Goal: Task Accomplishment & Management: Manage account settings

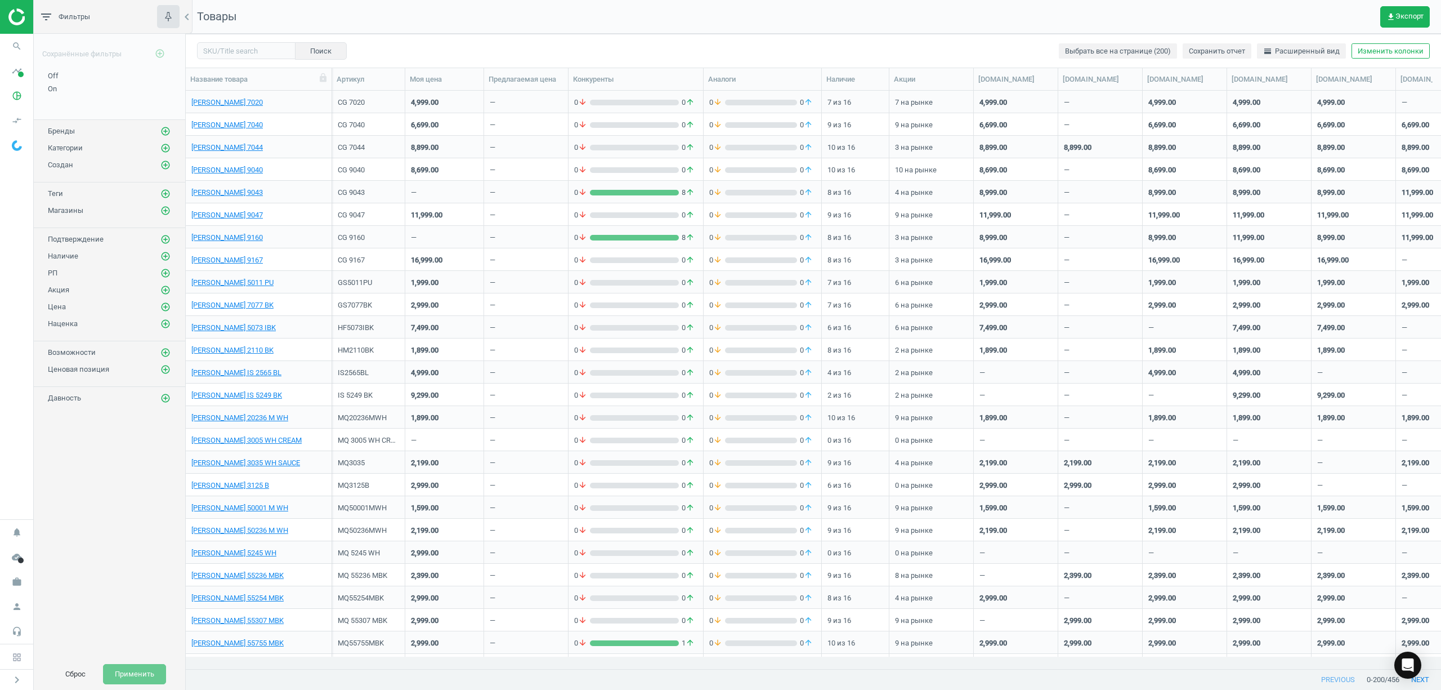
scroll to position [12, 11]
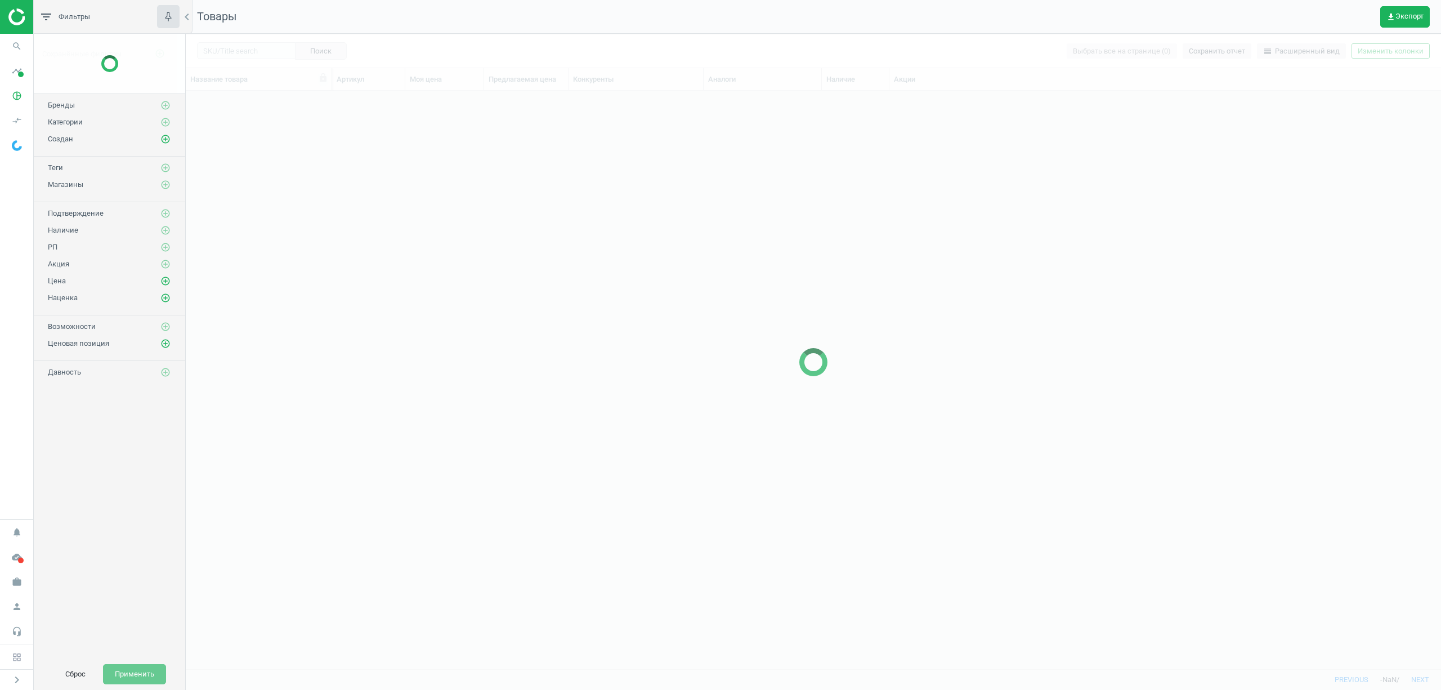
scroll to position [554, 1243]
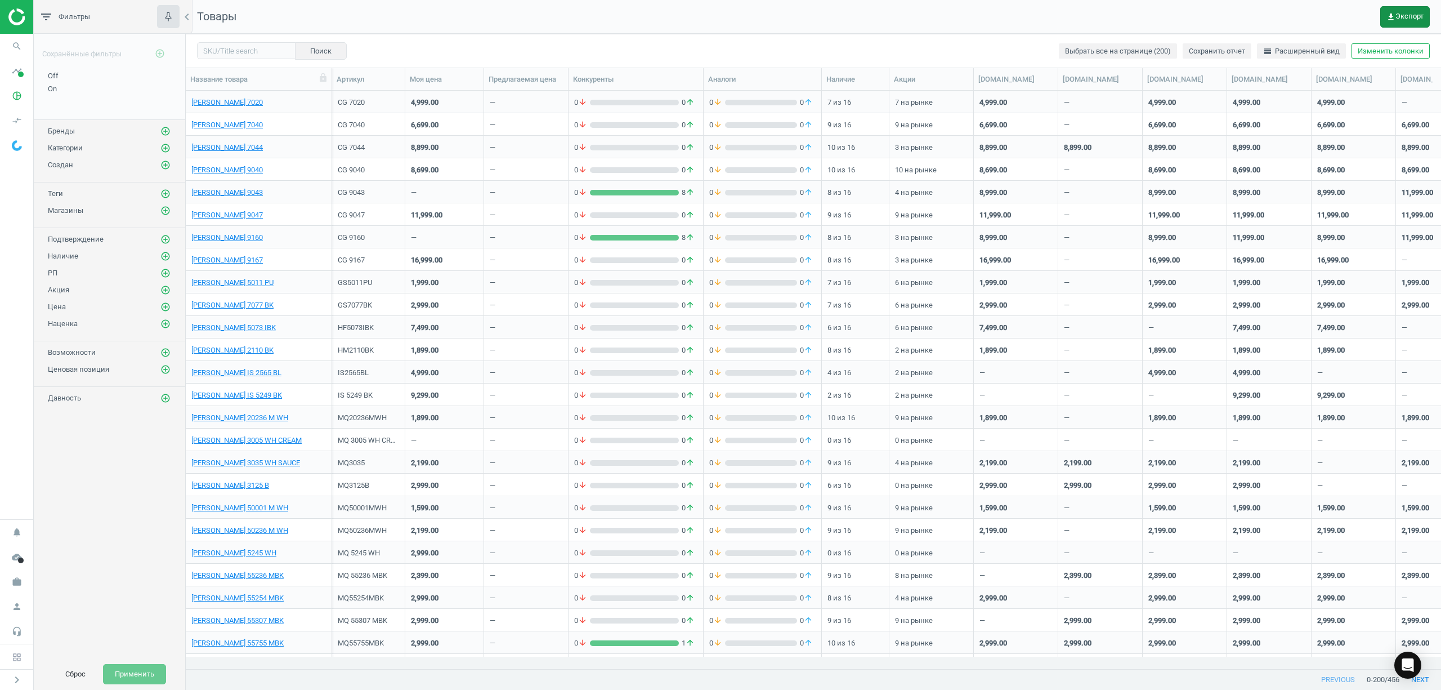
click at [1391, 21] on button "get_app Экспорт" at bounding box center [1405, 16] width 50 height 21
click at [1287, 86] on button "insert_drive_file Отчет (Excel)" at bounding box center [1331, 85] width 196 height 21
click at [3, 35] on span "search" at bounding box center [17, 46] width 34 height 25
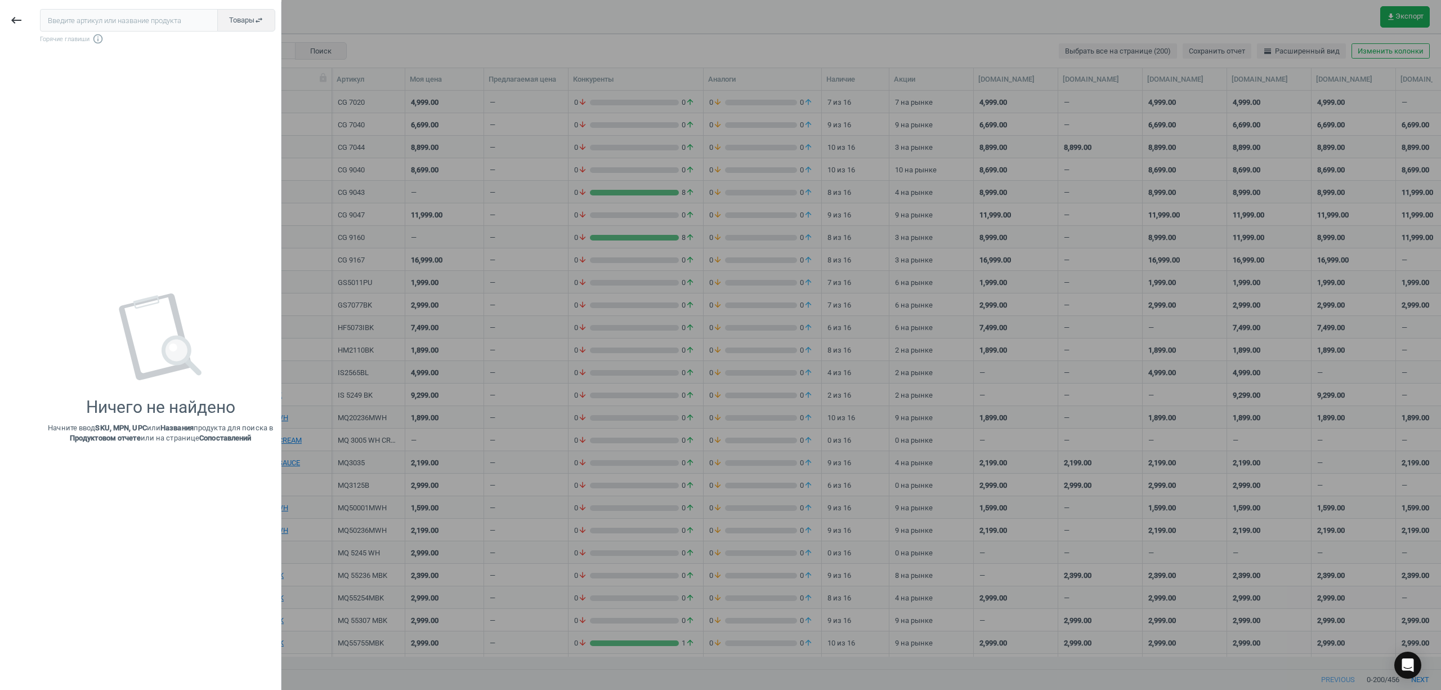
click at [7, 39] on div "keyboard_backspace" at bounding box center [16, 347] width 33 height 690
click at [55, 20] on input "text" at bounding box center [129, 20] width 178 height 23
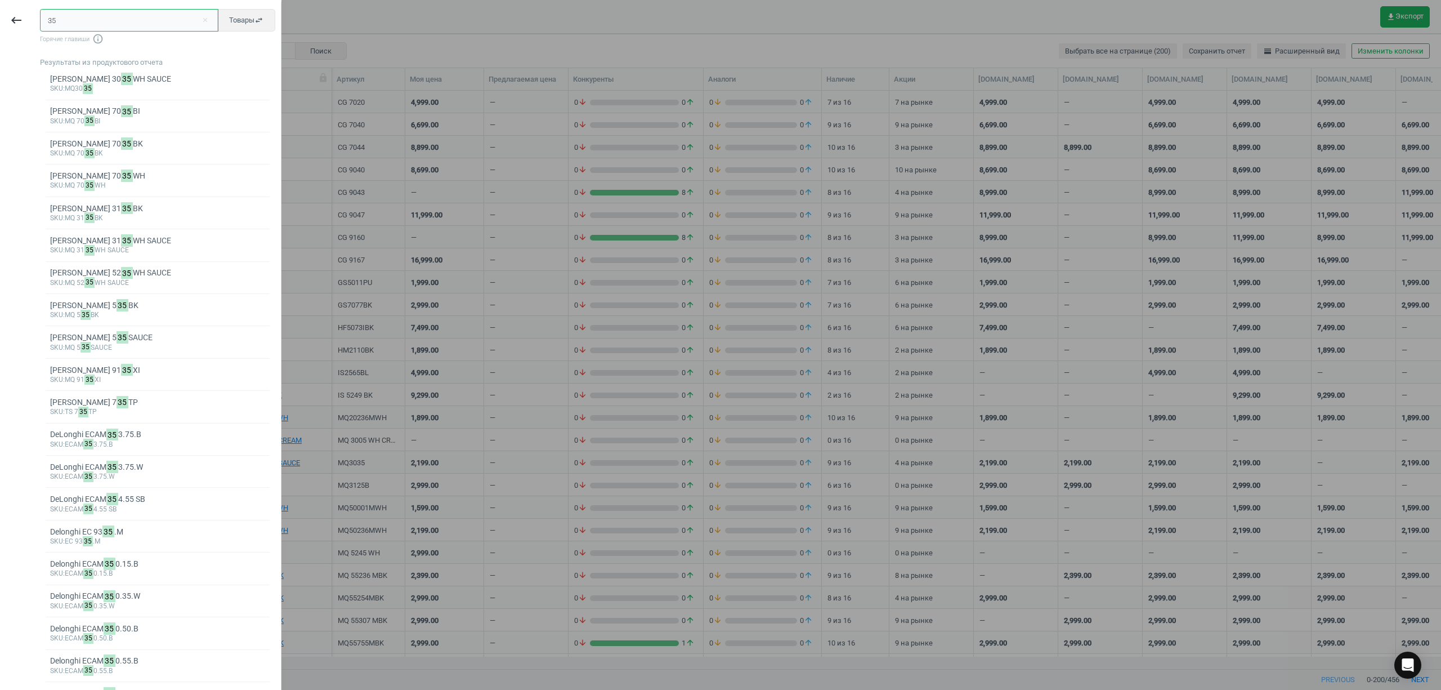
type input "35.000"
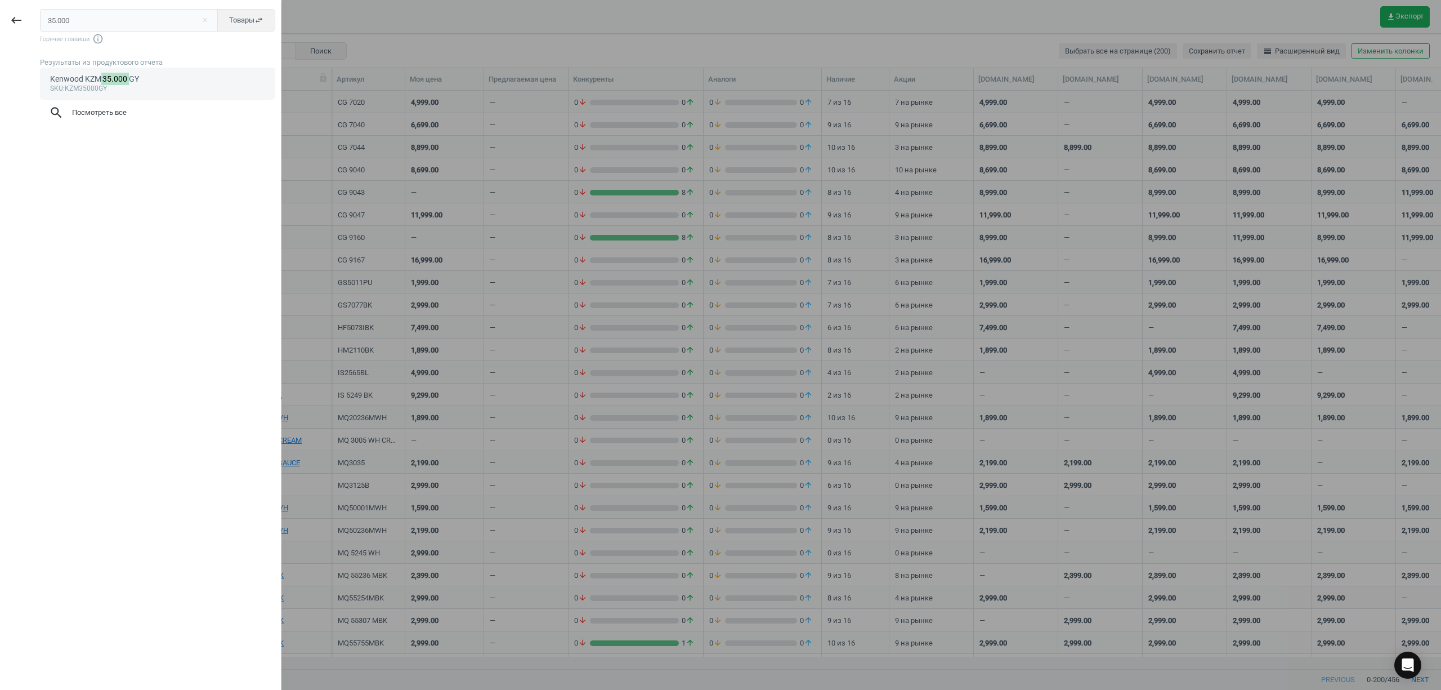
drag, startPoint x: 109, startPoint y: 77, endPoint x: 110, endPoint y: 70, distance: 6.3
click at [110, 70] on link "Kenwood KZM 35.000 GY sku :KZM35000GY" at bounding box center [157, 84] width 235 height 32
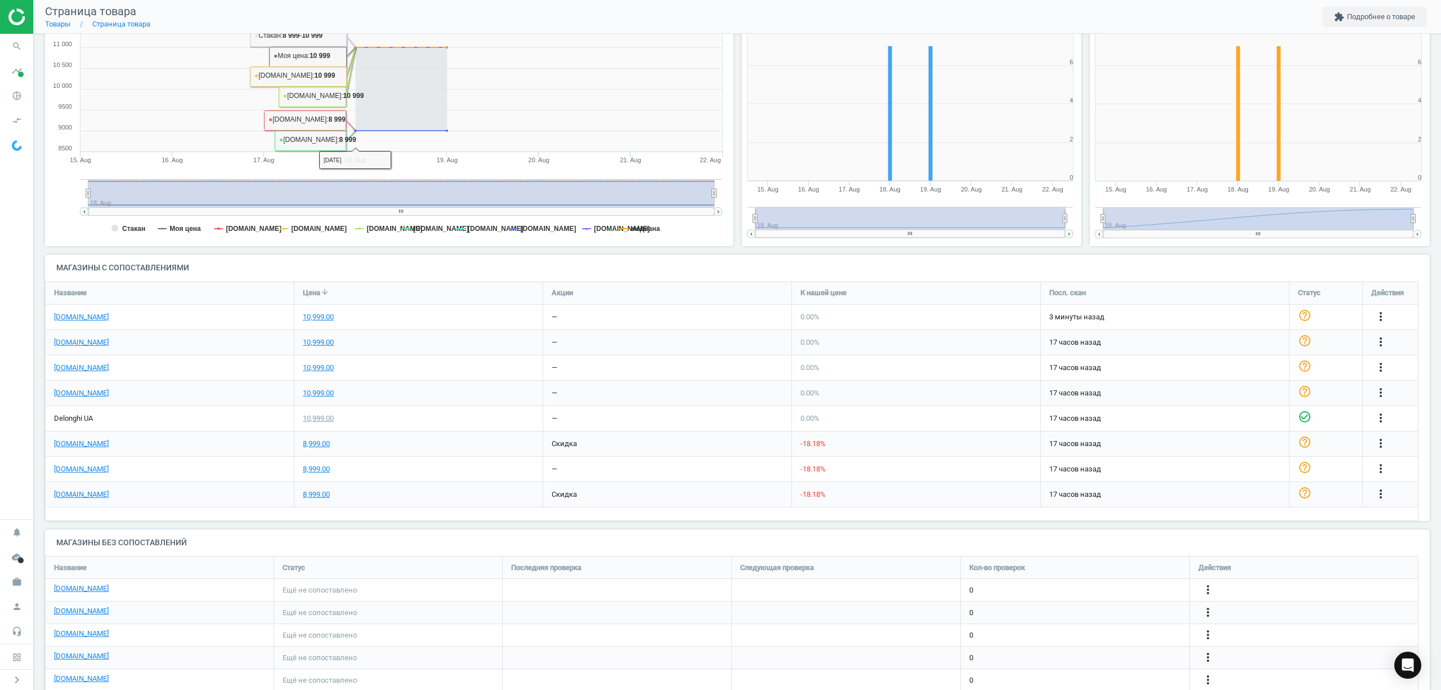
scroll to position [225, 0]
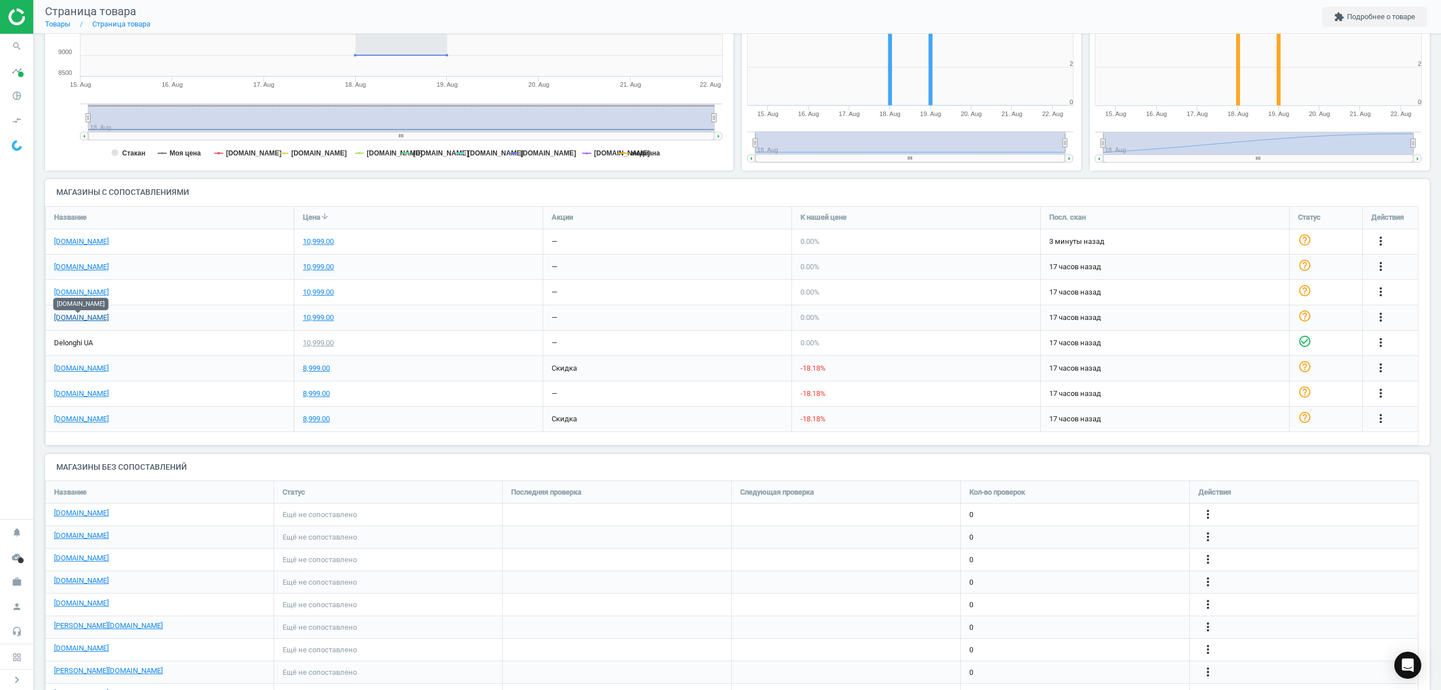
click at [69, 321] on link "[DOMAIN_NAME]" at bounding box center [81, 317] width 55 height 10
click at [1378, 318] on icon "more_vert" at bounding box center [1381, 317] width 14 height 14
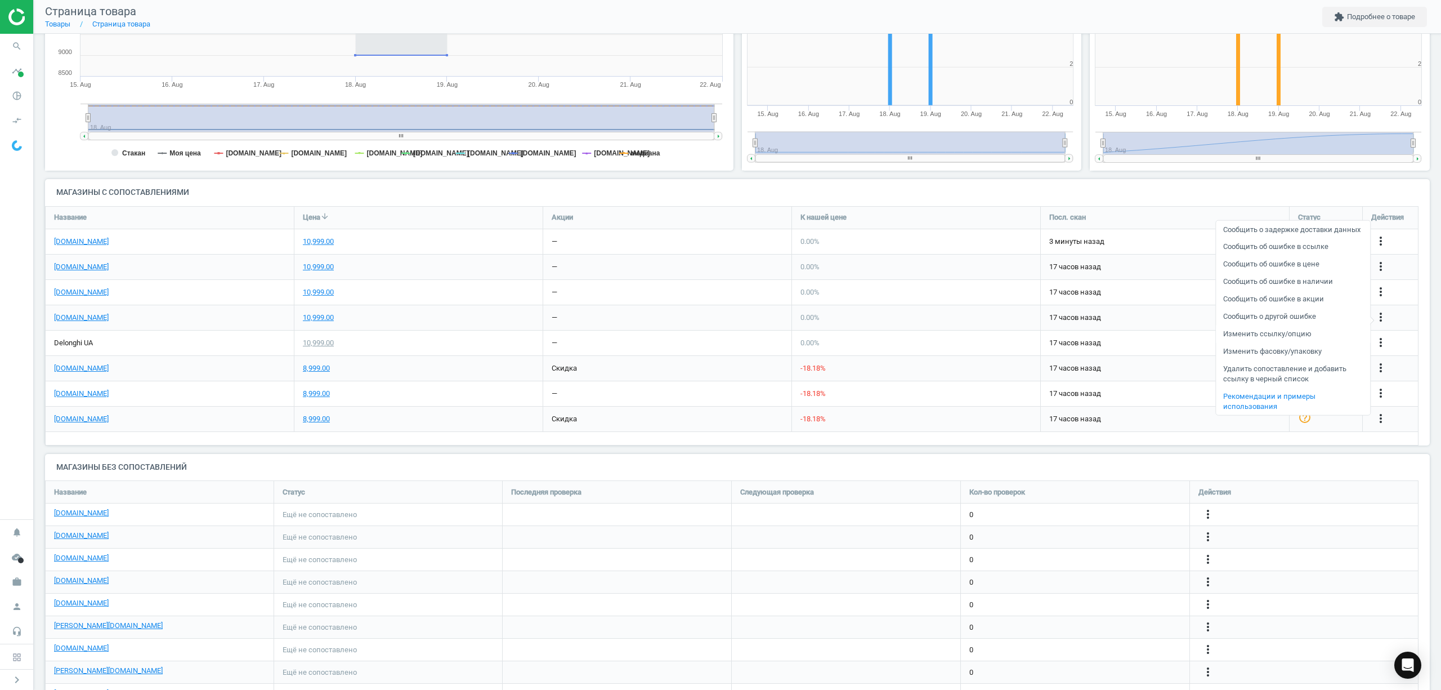
click at [1256, 334] on link "Изменить ссылку/опцию" at bounding box center [1293, 333] width 154 height 17
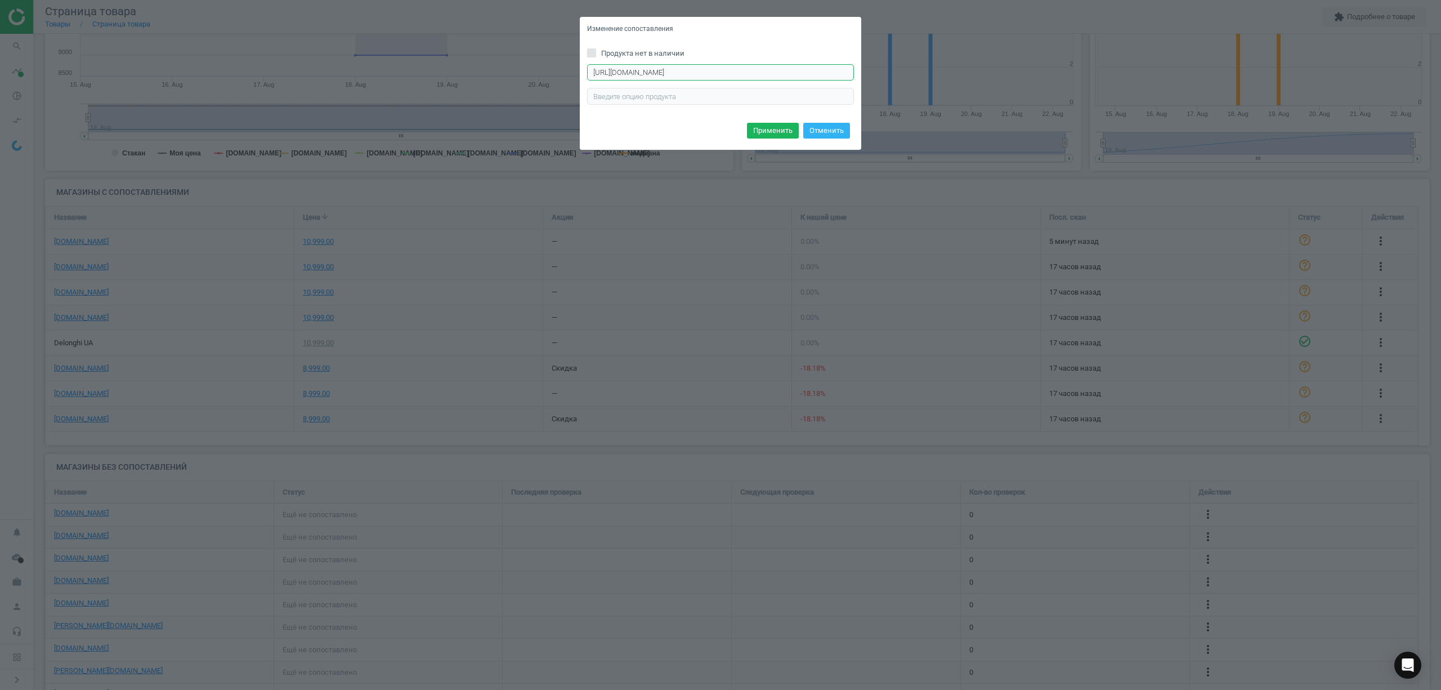
click at [788, 79] on input "[URL][DOMAIN_NAME]" at bounding box center [720, 72] width 267 height 17
drag, startPoint x: 771, startPoint y: 75, endPoint x: 447, endPoint y: 60, distance: 324.0
click at [447, 60] on div "Изменение сопоставления Продукта нет в наличии [URL][DOMAIN_NAME] Введите прави…" at bounding box center [720, 345] width 1441 height 690
paste input "kenwood-cpg35gy/p500885924/?gad_source=1&gad_campaignid=22899489113&gbraid=0AAA…"
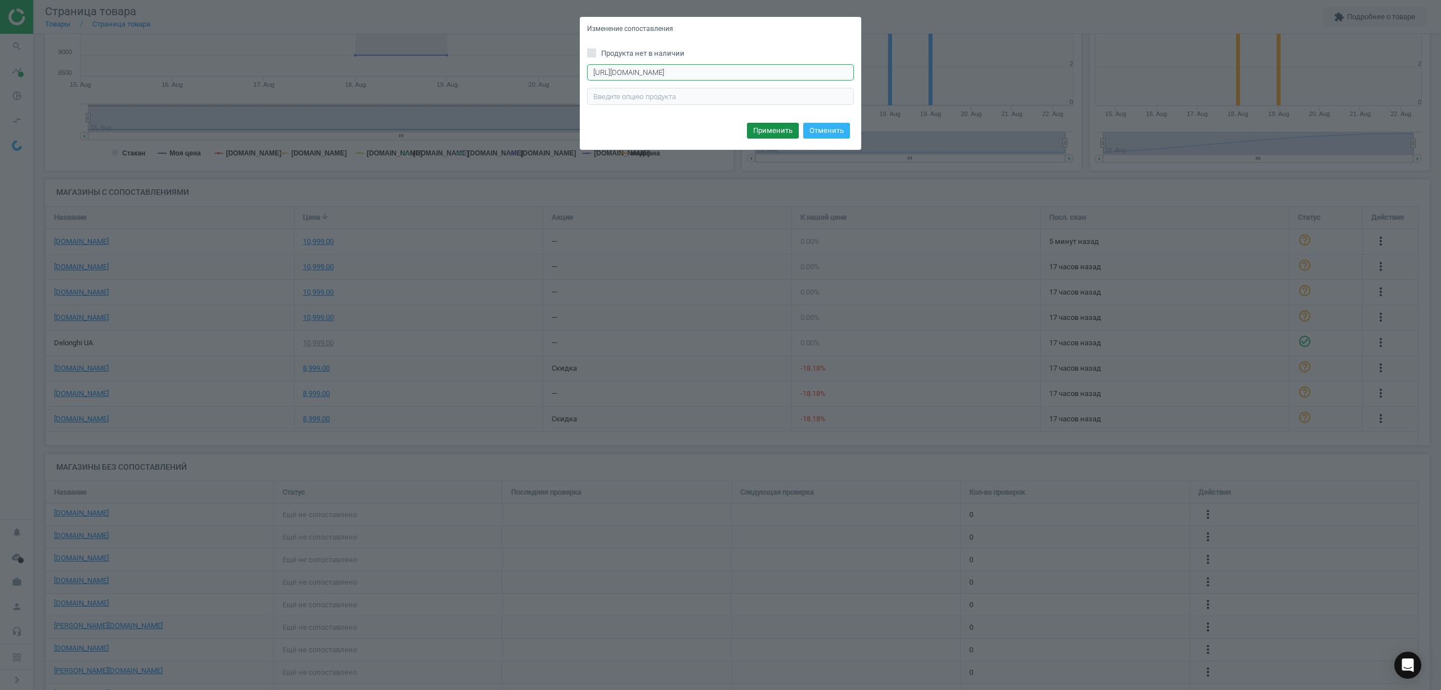
type input "[URL][DOMAIN_NAME]"
click at [770, 137] on button "Применить" at bounding box center [773, 131] width 52 height 16
